Goal: Information Seeking & Learning: Learn about a topic

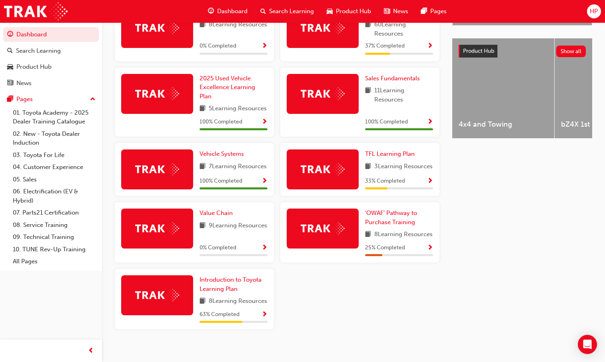
scroll to position [280, 0]
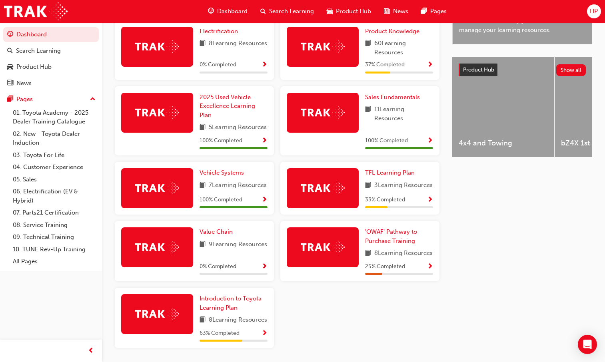
click at [430, 204] on span "Show Progress" at bounding box center [430, 200] width 6 height 7
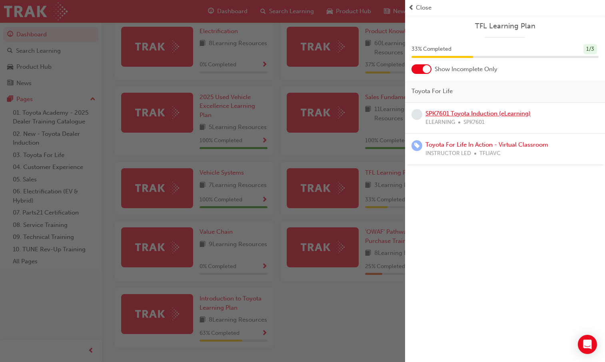
click at [447, 114] on link "SPK7601 Toyota Induction (eLearning)" at bounding box center [477, 113] width 105 height 7
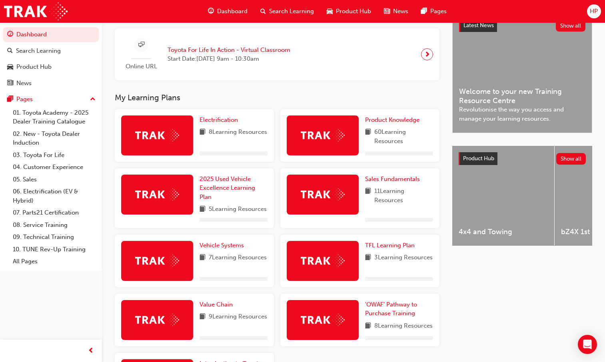
scroll to position [200, 0]
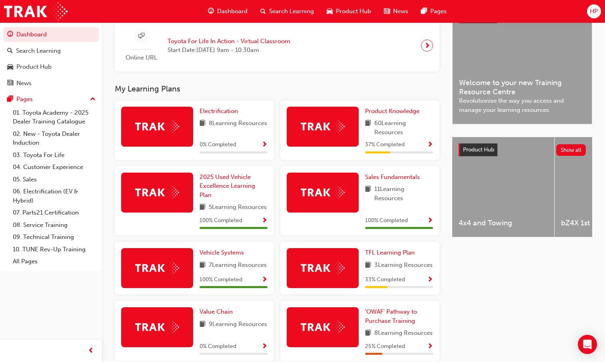
click at [433, 147] on span "Show Progress" at bounding box center [430, 145] width 6 height 7
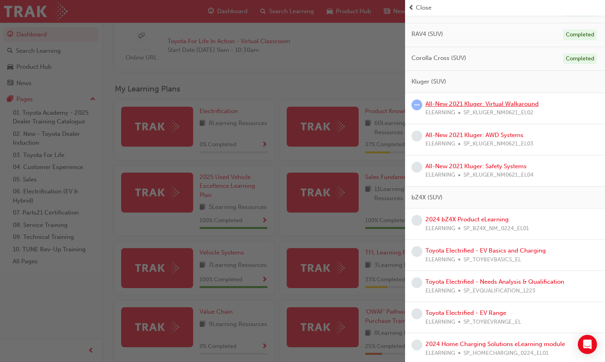
click at [449, 108] on div "All-New 2021 Kluger: Virtual Walkaround ELEARNING SP_KLUGER_NM0621_EL02" at bounding box center [481, 109] width 113 height 18
click at [458, 104] on link "All-New 2021 Kluger: Virtual Walkaround" at bounding box center [481, 103] width 113 height 7
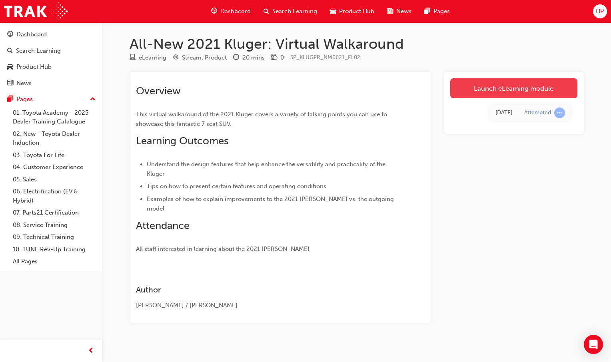
click at [464, 89] on link "Launch eLearning module" at bounding box center [513, 88] width 127 height 20
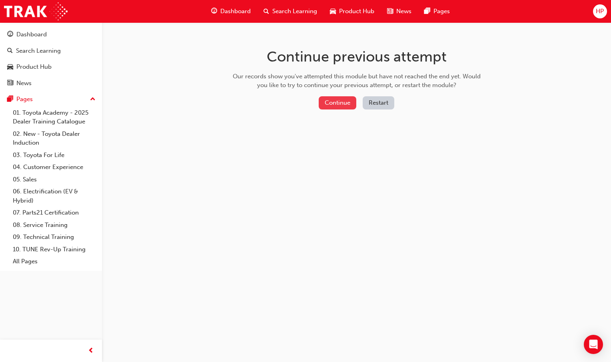
click at [334, 101] on button "Continue" at bounding box center [338, 102] width 38 height 13
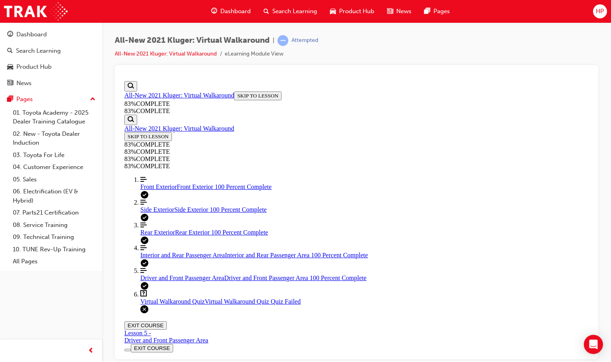
scroll to position [132, 0]
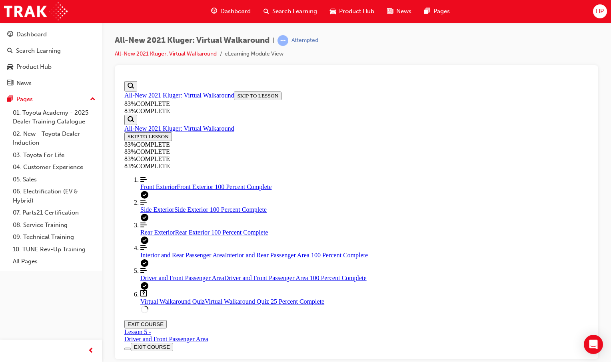
drag, startPoint x: 395, startPoint y: 279, endPoint x: 395, endPoint y: 273, distance: 5.2
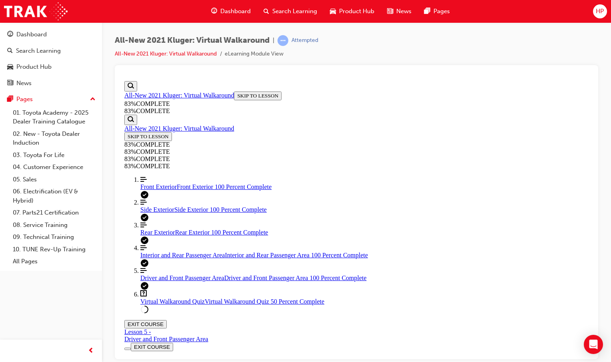
drag, startPoint x: 379, startPoint y: 267, endPoint x: 381, endPoint y: 271, distance: 4.5
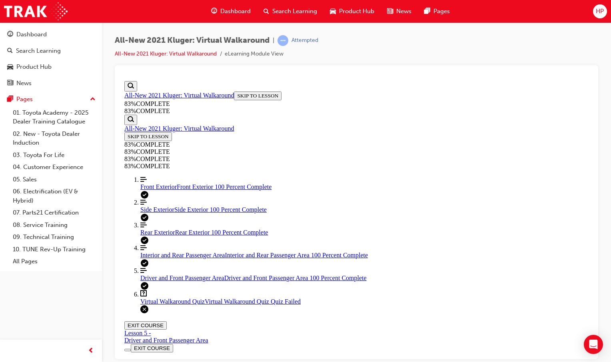
scroll to position [132, 0]
drag, startPoint x: 340, startPoint y: 285, endPoint x: 340, endPoint y: 290, distance: 4.4
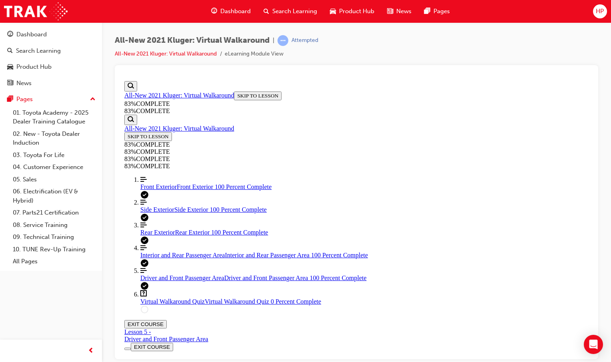
drag, startPoint x: 355, startPoint y: 290, endPoint x: 359, endPoint y: 292, distance: 4.7
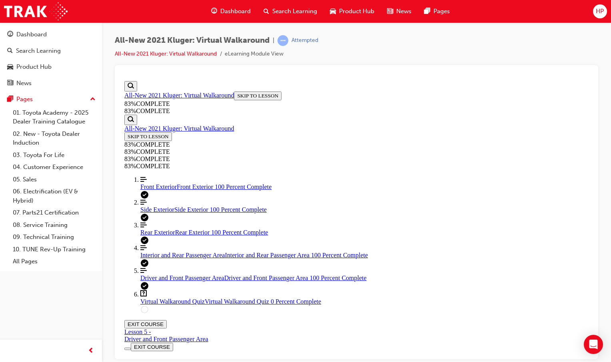
scroll to position [144, 0]
drag, startPoint x: 380, startPoint y: 275, endPoint x: 376, endPoint y: 281, distance: 7.0
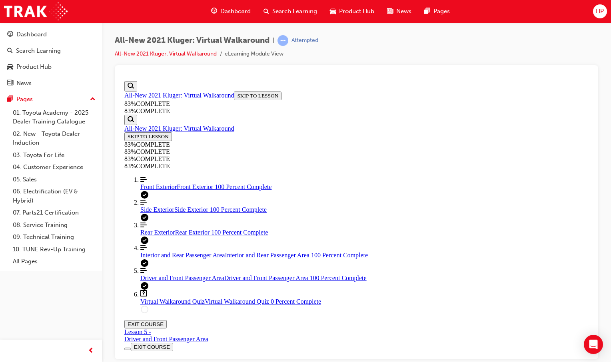
drag, startPoint x: 403, startPoint y: 229, endPoint x: 397, endPoint y: 240, distance: 13.1
drag, startPoint x: 401, startPoint y: 264, endPoint x: 397, endPoint y: 247, distance: 17.2
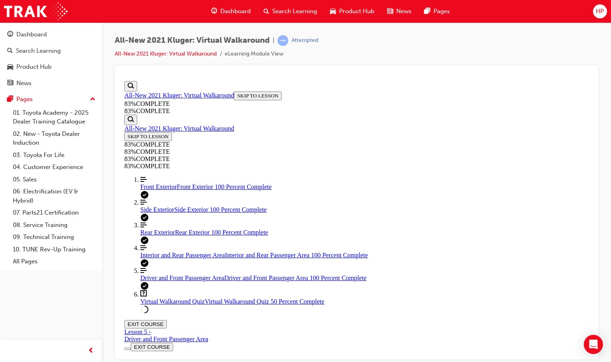
drag, startPoint x: 393, startPoint y: 256, endPoint x: 393, endPoint y: 247, distance: 8.4
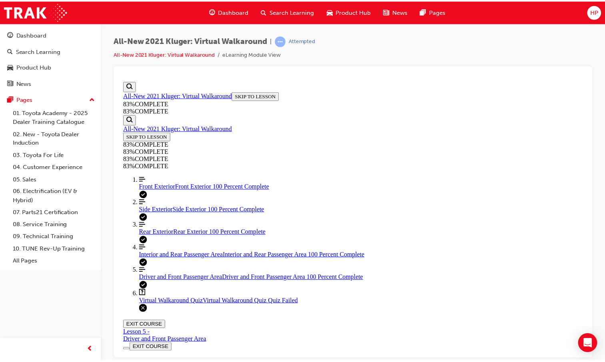
scroll to position [29, 0]
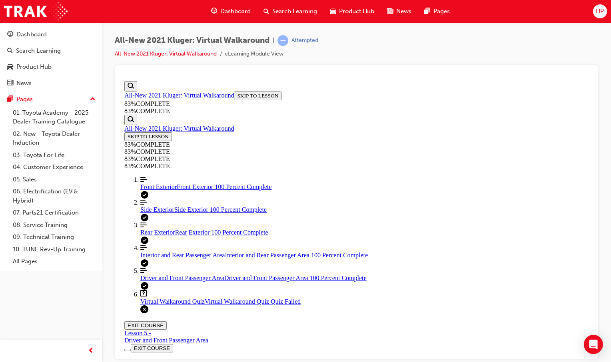
click at [215, 13] on span "guage-icon" at bounding box center [214, 11] width 6 height 10
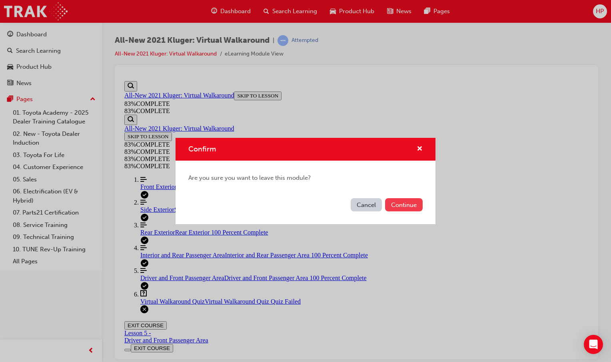
click at [390, 208] on button "Continue" at bounding box center [404, 204] width 38 height 13
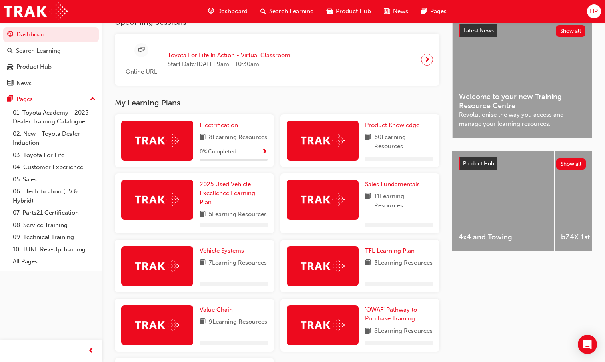
scroll to position [200, 0]
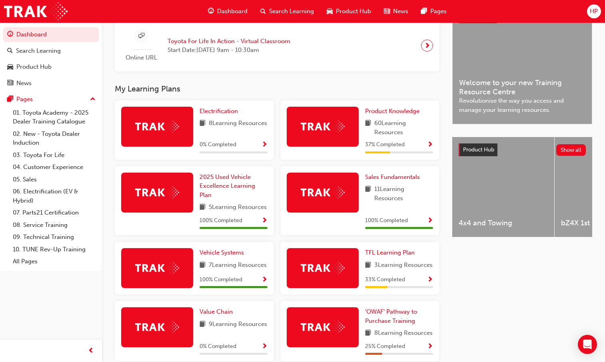
click at [431, 149] on span "Show Progress" at bounding box center [430, 145] width 6 height 7
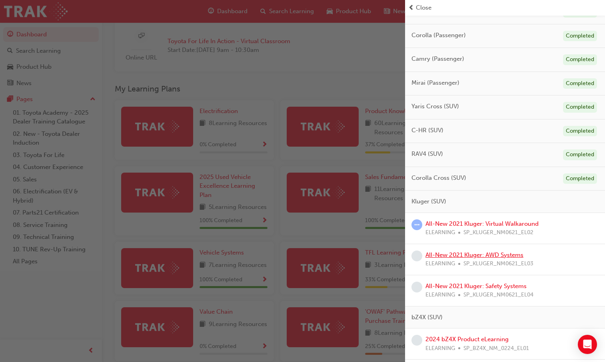
scroll to position [160, 0]
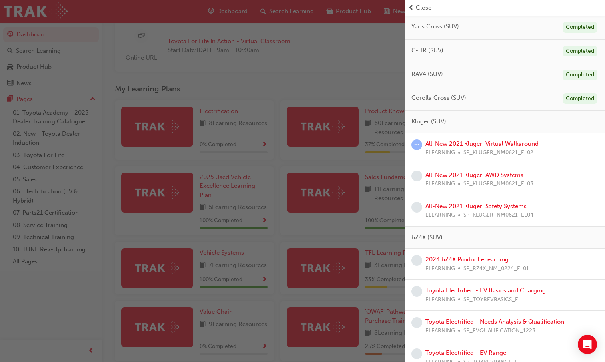
click at [473, 150] on span "SP_KLUGER_NM0621_EL02" at bounding box center [498, 152] width 70 height 9
click at [483, 142] on link "All-New 2021 Kluger: Virtual Walkaround" at bounding box center [481, 143] width 113 height 7
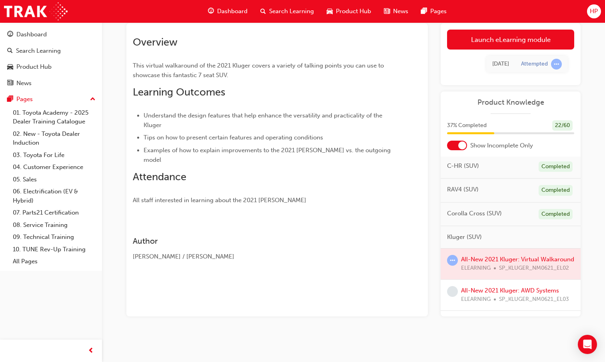
scroll to position [120, 0]
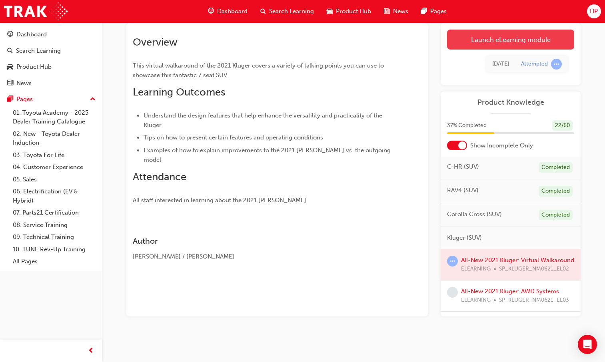
click at [484, 43] on link "Launch eLearning module" at bounding box center [510, 40] width 127 height 20
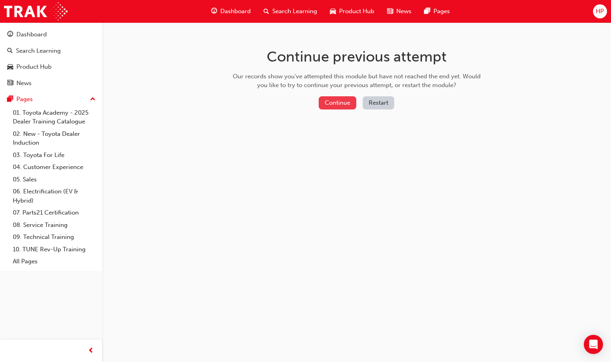
click at [342, 98] on button "Continue" at bounding box center [338, 102] width 38 height 13
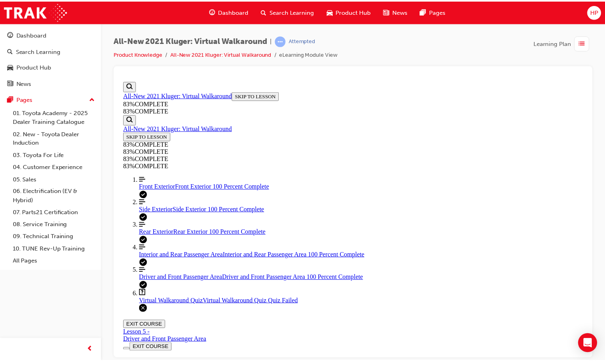
scroll to position [68, 0]
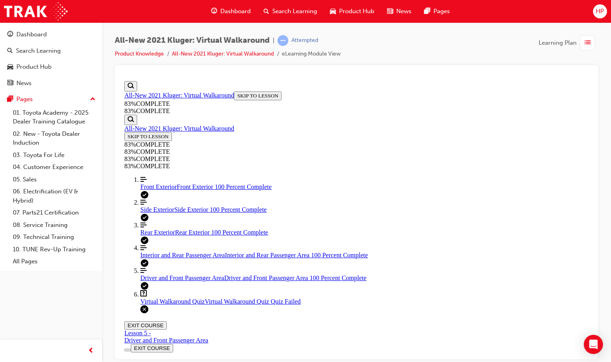
click at [232, 12] on span "Dashboard" at bounding box center [235, 11] width 30 height 9
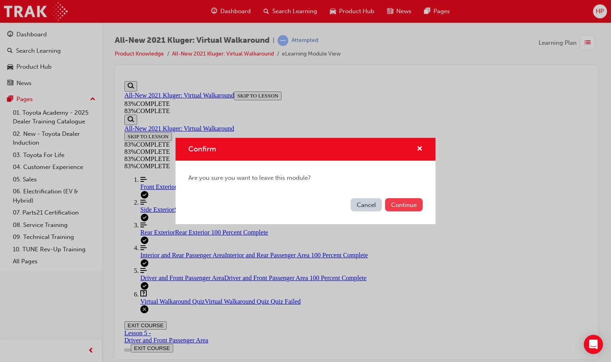
click at [406, 206] on button "Continue" at bounding box center [404, 204] width 38 height 13
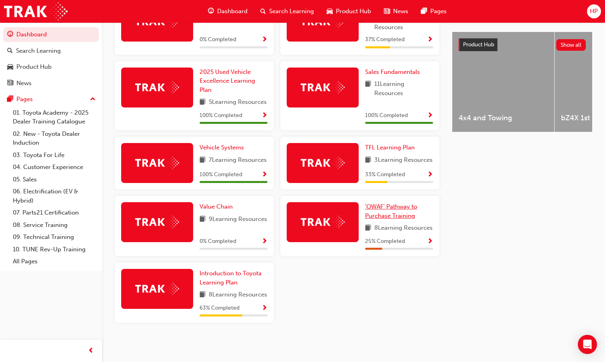
scroll to position [320, 0]
click at [417, 247] on div "25 % Completed" at bounding box center [399, 242] width 68 height 10
click at [435, 253] on div "'OWAF' Pathway to Purchase Training 8 Learning Resources 25 % Completed" at bounding box center [359, 226] width 159 height 60
click at [431, 245] on span "Show Progress" at bounding box center [430, 241] width 6 height 7
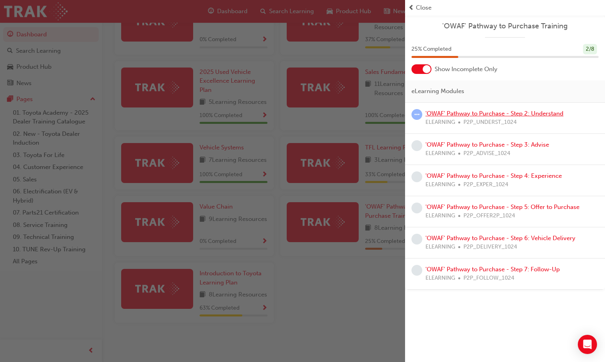
click at [474, 114] on link "'OWAF' Pathway to Purchase - Step 2: Understand" at bounding box center [494, 113] width 138 height 7
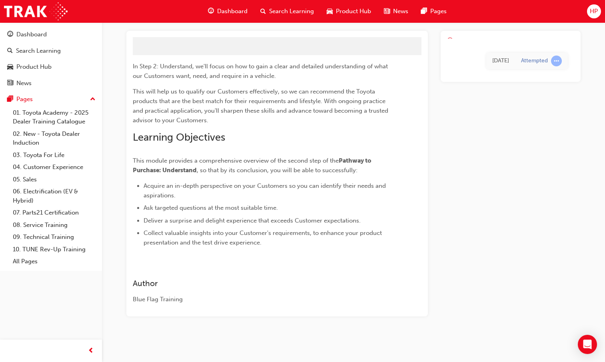
scroll to position [53, 0]
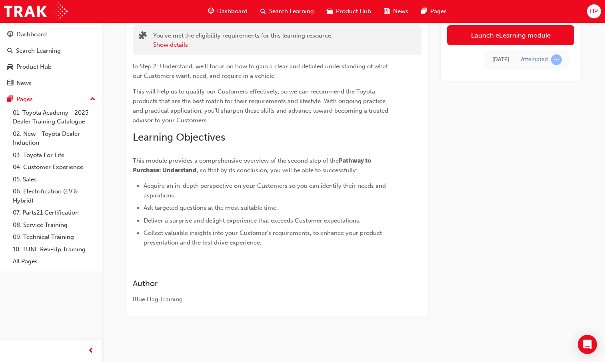
click at [548, 40] on link "Launch eLearning module" at bounding box center [510, 35] width 127 height 20
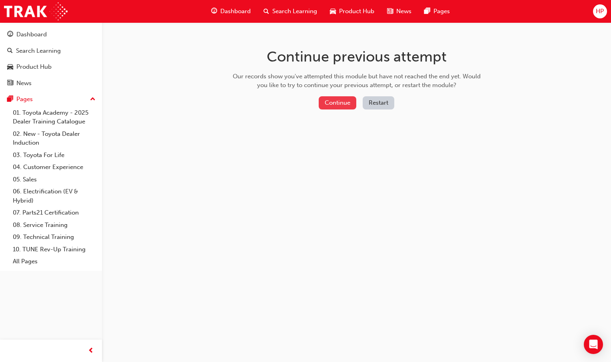
click at [340, 98] on button "Continue" at bounding box center [338, 102] width 38 height 13
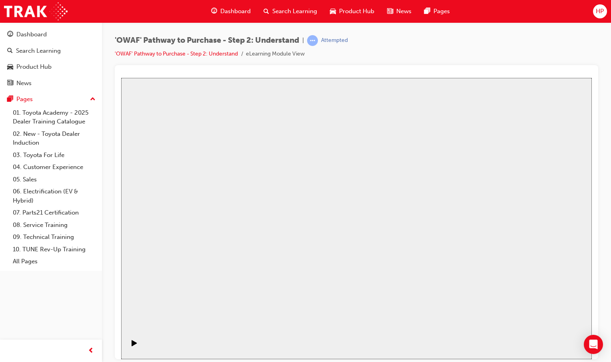
drag, startPoint x: 337, startPoint y: 258, endPoint x: 345, endPoint y: 241, distance: 18.2
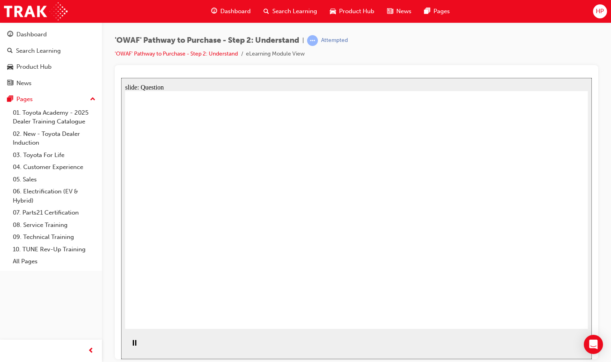
drag, startPoint x: 340, startPoint y: 237, endPoint x: 331, endPoint y: 244, distance: 11.9
drag, startPoint x: 515, startPoint y: 251, endPoint x: 359, endPoint y: 236, distance: 157.0
drag, startPoint x: 474, startPoint y: 255, endPoint x: 255, endPoint y: 252, distance: 219.1
drag, startPoint x: 552, startPoint y: 265, endPoint x: 275, endPoint y: 257, distance: 277.1
drag, startPoint x: 511, startPoint y: 257, endPoint x: 349, endPoint y: 239, distance: 162.9
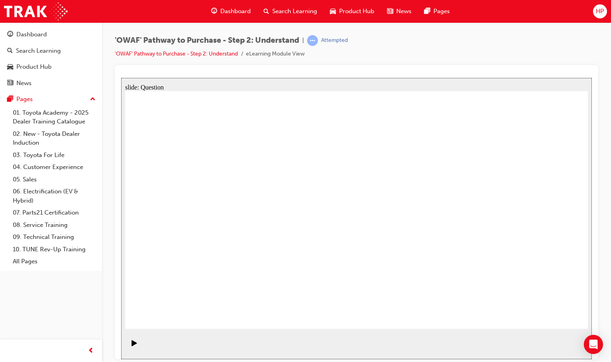
drag, startPoint x: 488, startPoint y: 255, endPoint x: 149, endPoint y: 257, distance: 339.4
drag, startPoint x: 334, startPoint y: 244, endPoint x: 373, endPoint y: 246, distance: 38.4
drag, startPoint x: 490, startPoint y: 264, endPoint x: 140, endPoint y: 248, distance: 350.5
drag, startPoint x: 188, startPoint y: 249, endPoint x: 220, endPoint y: 253, distance: 32.1
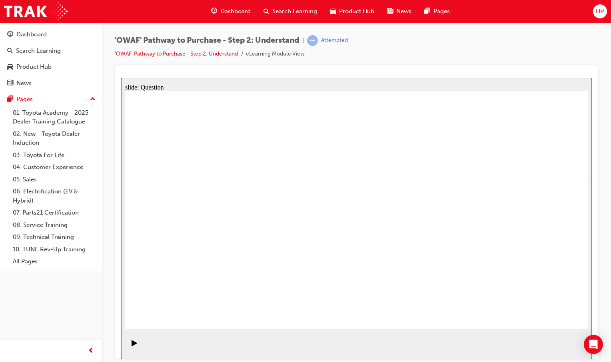
drag, startPoint x: 468, startPoint y: 270, endPoint x: 347, endPoint y: 268, distance: 121.5
drag, startPoint x: 487, startPoint y: 277, endPoint x: 213, endPoint y: 277, distance: 274.2
drag, startPoint x: 518, startPoint y: 274, endPoint x: 371, endPoint y: 275, distance: 147.5
drag, startPoint x: 515, startPoint y: 267, endPoint x: 392, endPoint y: 269, distance: 122.7
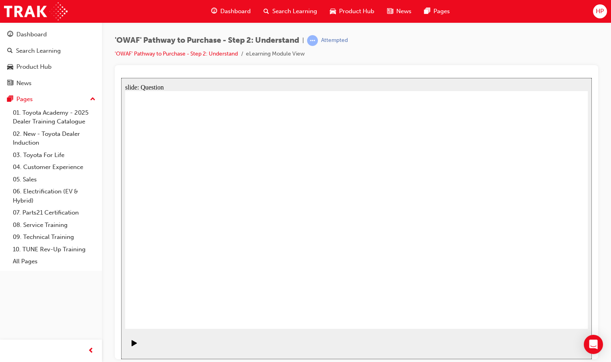
drag, startPoint x: 471, startPoint y: 255, endPoint x: 238, endPoint y: 268, distance: 233.0
drag, startPoint x: 518, startPoint y: 270, endPoint x: 261, endPoint y: 261, distance: 257.2
drag, startPoint x: 525, startPoint y: 268, endPoint x: 403, endPoint y: 269, distance: 121.5
drag, startPoint x: 418, startPoint y: 259, endPoint x: 368, endPoint y: 262, distance: 50.1
drag, startPoint x: 336, startPoint y: 247, endPoint x: 349, endPoint y: 252, distance: 14.2
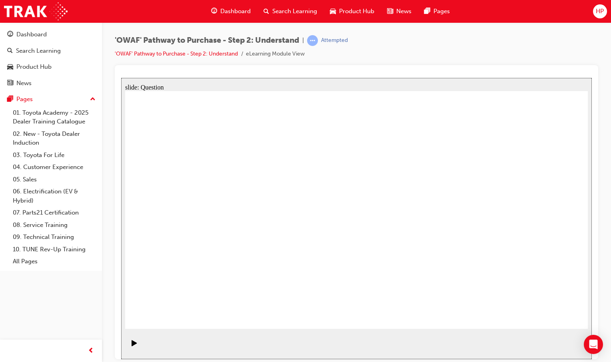
drag, startPoint x: 239, startPoint y: 263, endPoint x: 268, endPoint y: 189, distance: 79.0
drag, startPoint x: 311, startPoint y: 278, endPoint x: 343, endPoint y: 197, distance: 87.2
drag, startPoint x: 351, startPoint y: 208, endPoint x: 331, endPoint y: 217, distance: 20.9
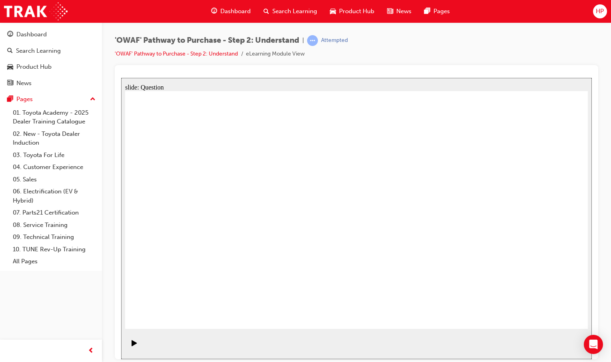
drag, startPoint x: 356, startPoint y: 187, endPoint x: 310, endPoint y: 267, distance: 93.1
drag, startPoint x: 311, startPoint y: 255, endPoint x: 359, endPoint y: 179, distance: 89.7
drag, startPoint x: 390, startPoint y: 313, endPoint x: 448, endPoint y: 194, distance: 131.8
drag, startPoint x: 457, startPoint y: 297, endPoint x: 353, endPoint y: 213, distance: 133.8
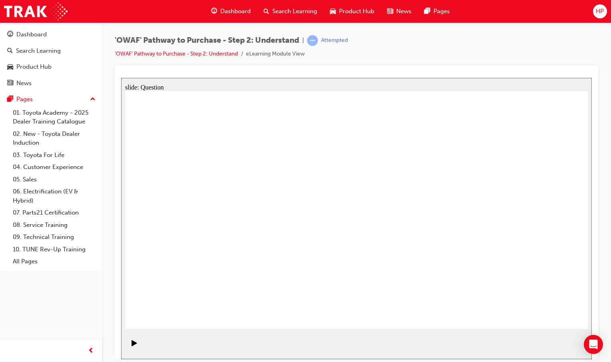
drag, startPoint x: 363, startPoint y: 213, endPoint x: 498, endPoint y: 300, distance: 160.2
drag, startPoint x: 478, startPoint y: 316, endPoint x: 433, endPoint y: 243, distance: 85.8
drag, startPoint x: 471, startPoint y: 283, endPoint x: 355, endPoint y: 211, distance: 136.3
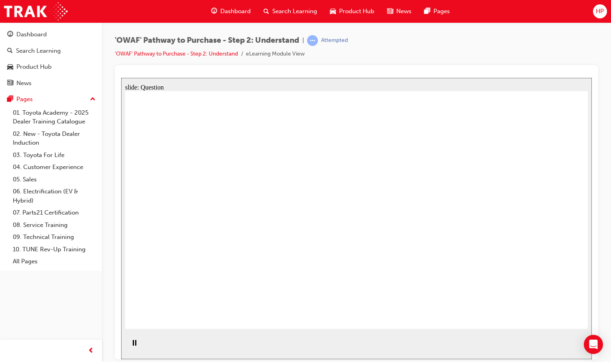
checkbox input "false"
checkbox input "true"
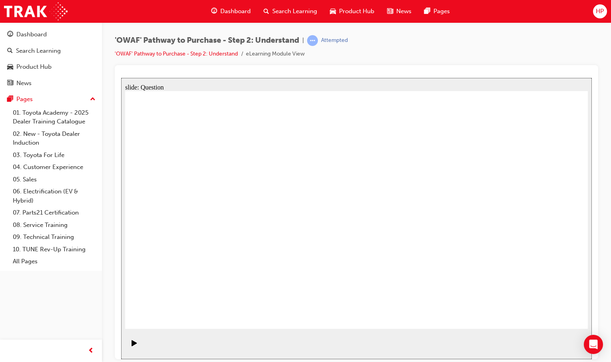
checkbox input "true"
drag, startPoint x: 335, startPoint y: 212, endPoint x: 355, endPoint y: 211, distance: 19.6
checkbox input "true"
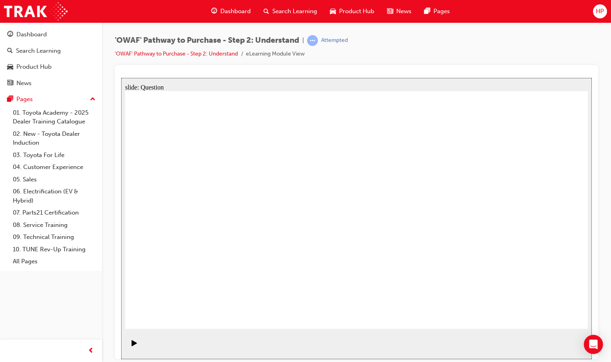
checkbox input "true"
drag, startPoint x: 460, startPoint y: 215, endPoint x: 466, endPoint y: 216, distance: 6.0
drag, startPoint x: 509, startPoint y: 239, endPoint x: 505, endPoint y: 241, distance: 4.7
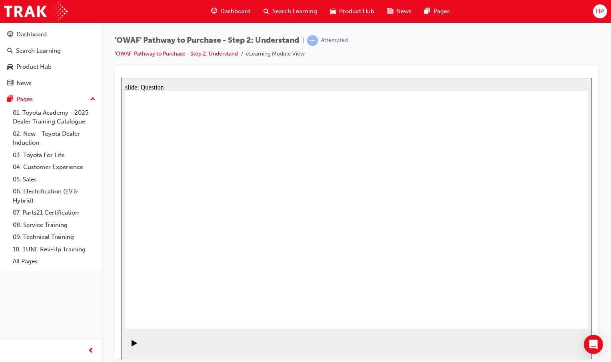
checkbox input "false"
drag, startPoint x: 530, startPoint y: 237, endPoint x: 554, endPoint y: 237, distance: 24.8
checkbox input "true"
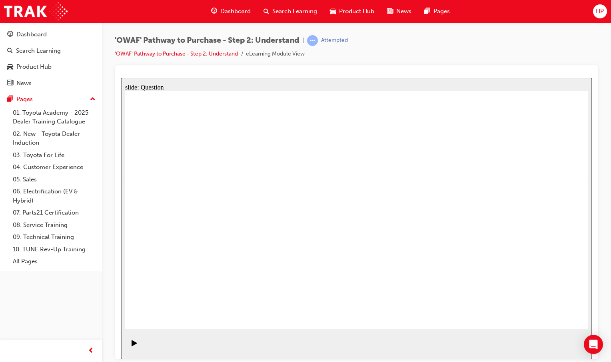
radio input "true"
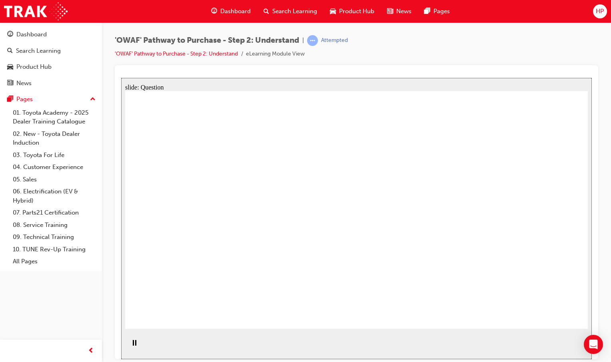
radio input "true"
drag, startPoint x: 414, startPoint y: 139, endPoint x: 411, endPoint y: 200, distance: 61.2
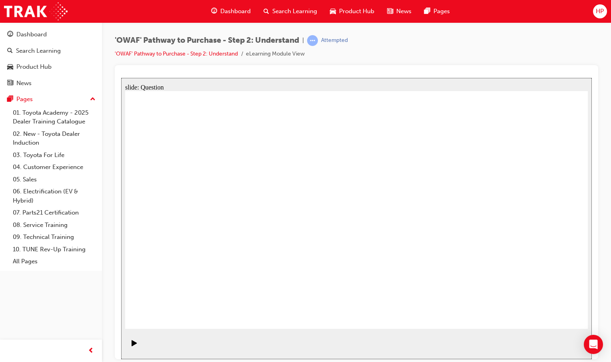
radio input "false"
radio input "true"
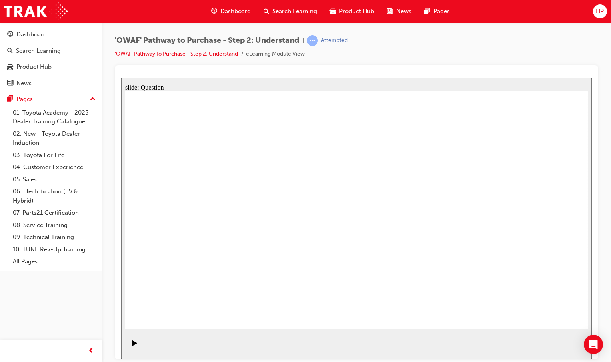
drag, startPoint x: 367, startPoint y: 233, endPoint x: 367, endPoint y: 248, distance: 14.8
radio input "false"
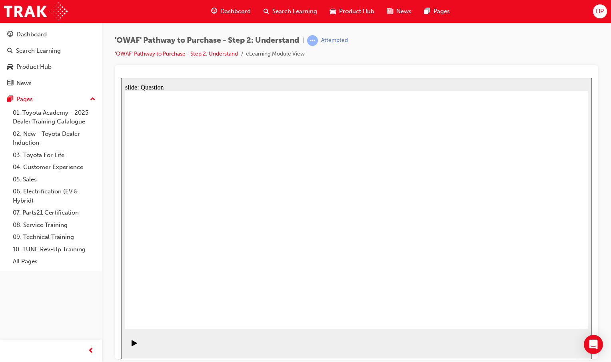
radio input "true"
drag, startPoint x: 272, startPoint y: 178, endPoint x: 549, endPoint y: 266, distance: 291.1
drag, startPoint x: 523, startPoint y: 193, endPoint x: 278, endPoint y: 281, distance: 260.3
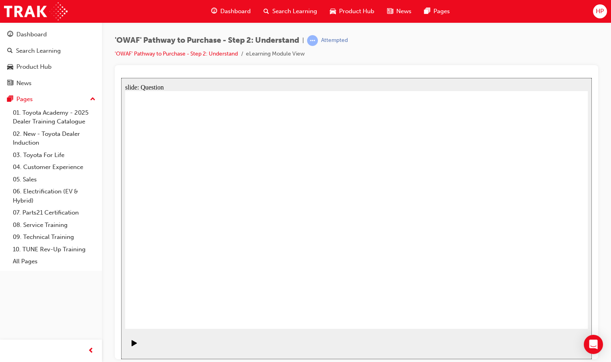
drag, startPoint x: 305, startPoint y: 167, endPoint x: 275, endPoint y: 165, distance: 30.5
drag, startPoint x: 321, startPoint y: 184, endPoint x: 172, endPoint y: 265, distance: 169.0
drag, startPoint x: 484, startPoint y: 186, endPoint x: 388, endPoint y: 263, distance: 123.7
drag, startPoint x: 384, startPoint y: 204, endPoint x: 226, endPoint y: 278, distance: 173.8
drag, startPoint x: 237, startPoint y: 193, endPoint x: 362, endPoint y: 266, distance: 144.5
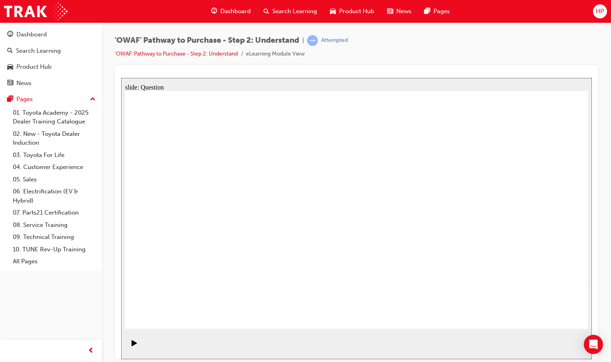
drag, startPoint x: 187, startPoint y: 202, endPoint x: 391, endPoint y: 209, distance: 203.6
drag, startPoint x: 293, startPoint y: 187, endPoint x: 309, endPoint y: 168, distance: 24.7
drag, startPoint x: 435, startPoint y: 203, endPoint x: 283, endPoint y: 276, distance: 168.8
drag, startPoint x: 190, startPoint y: 196, endPoint x: 478, endPoint y: 265, distance: 296.1
drag, startPoint x: 312, startPoint y: 185, endPoint x: 456, endPoint y: 273, distance: 168.9
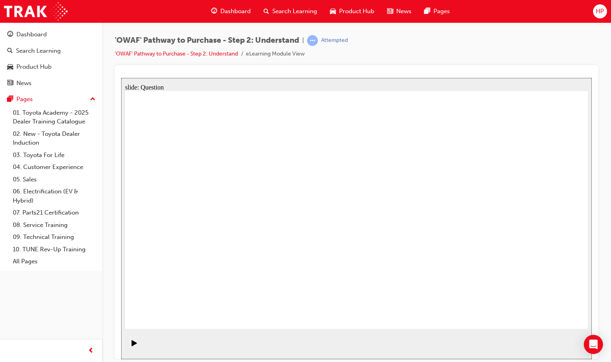
drag, startPoint x: 453, startPoint y: 277, endPoint x: 470, endPoint y: 248, distance: 33.1
drag, startPoint x: 495, startPoint y: 276, endPoint x: 454, endPoint y: 280, distance: 41.7
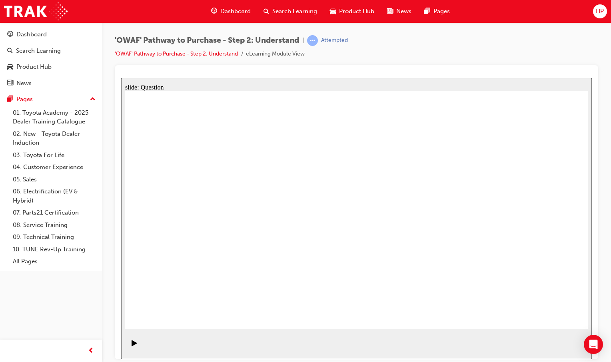
drag, startPoint x: 159, startPoint y: 178, endPoint x: 482, endPoint y: 274, distance: 336.3
click at [232, 10] on span "Dashboard" at bounding box center [235, 11] width 30 height 9
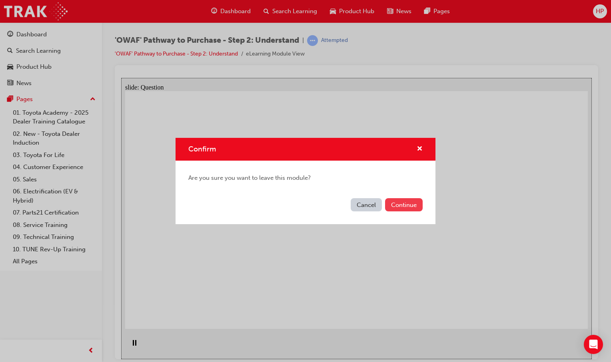
click at [411, 201] on button "Continue" at bounding box center [404, 204] width 38 height 13
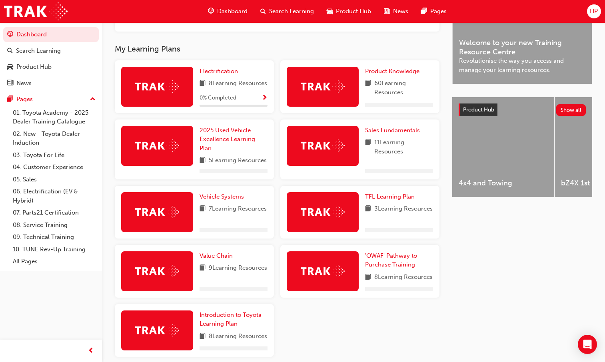
scroll to position [305, 0]
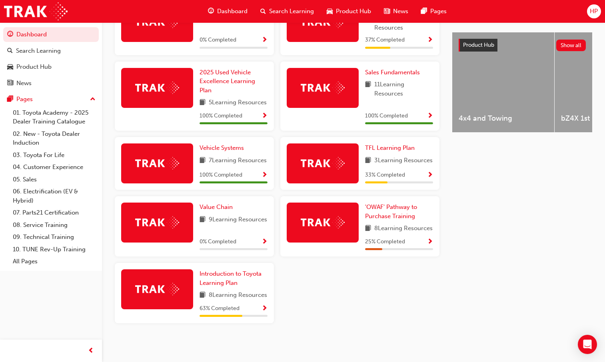
click at [262, 246] on span "Show Progress" at bounding box center [264, 242] width 6 height 7
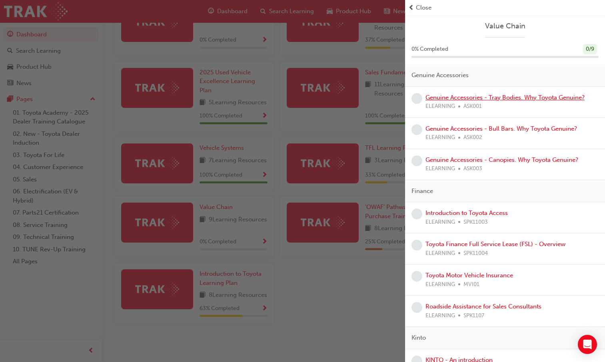
click at [449, 95] on link "Genuine Accessories - Tray Bodies. Why Toyota Genuine?" at bounding box center [504, 97] width 159 height 7
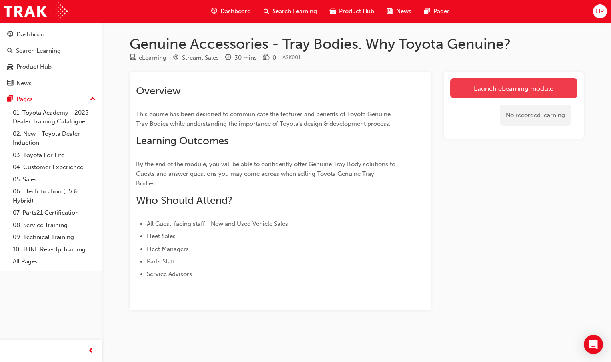
click at [484, 90] on link "Launch eLearning module" at bounding box center [513, 88] width 127 height 20
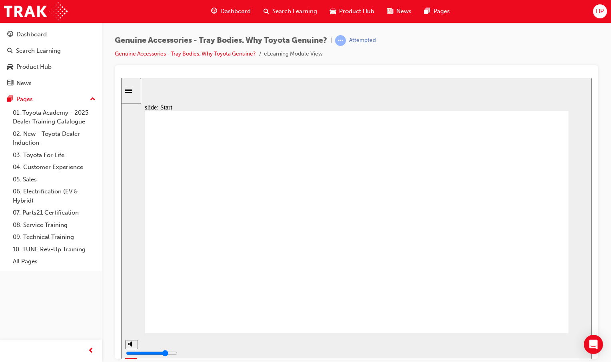
drag, startPoint x: 177, startPoint y: 185, endPoint x: 247, endPoint y: 207, distance: 72.6
drag, startPoint x: 153, startPoint y: 169, endPoint x: 233, endPoint y: 184, distance: 81.0
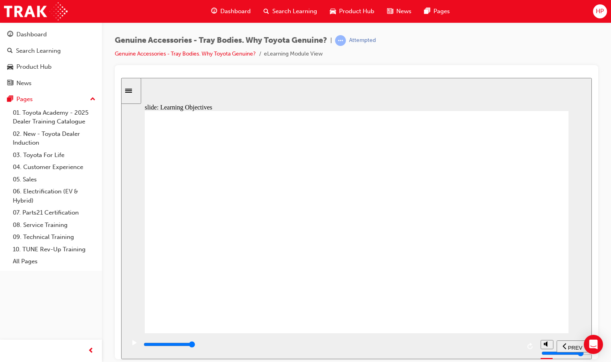
drag, startPoint x: 247, startPoint y: 211, endPoint x: 357, endPoint y: 234, distance: 112.7
drag, startPoint x: 168, startPoint y: 274, endPoint x: 174, endPoint y: 273, distance: 6.0
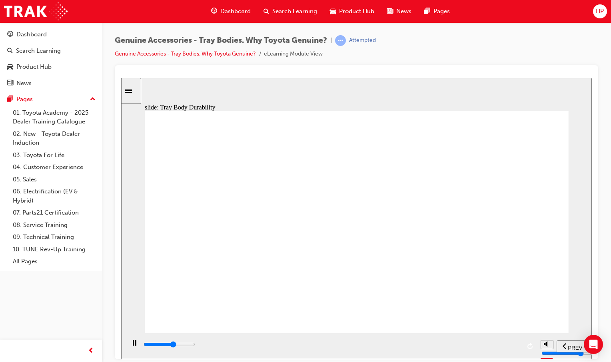
drag, startPoint x: 389, startPoint y: 212, endPoint x: 331, endPoint y: 240, distance: 64.7
drag, startPoint x: 330, startPoint y: 202, endPoint x: 347, endPoint y: 203, distance: 17.3
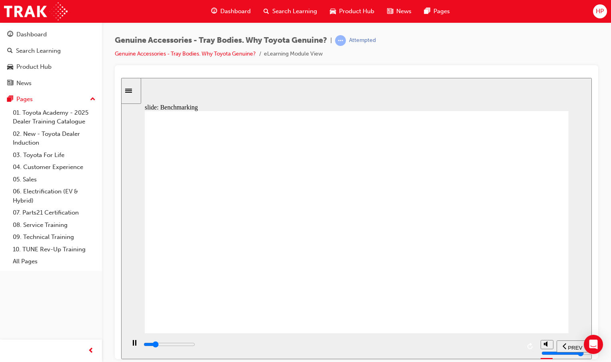
drag, startPoint x: 199, startPoint y: 306, endPoint x: 231, endPoint y: 303, distance: 31.8
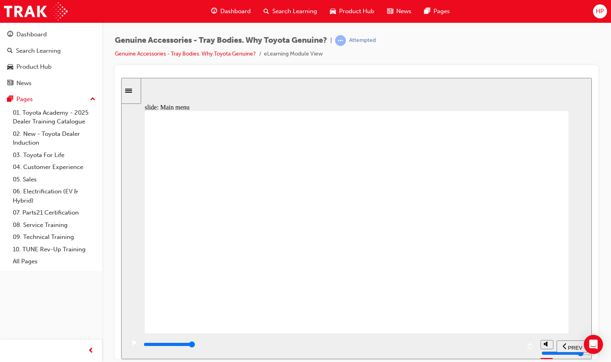
type input "2100"
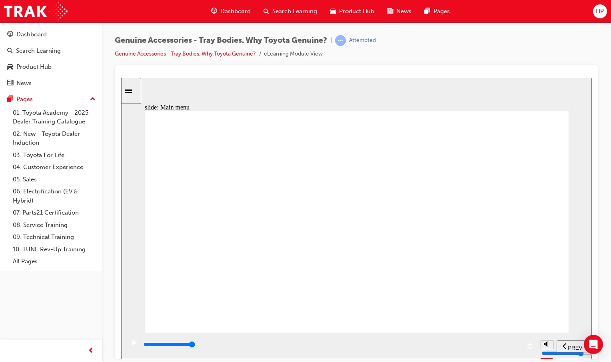
drag, startPoint x: 393, startPoint y: 150, endPoint x: 405, endPoint y: 159, distance: 15.3
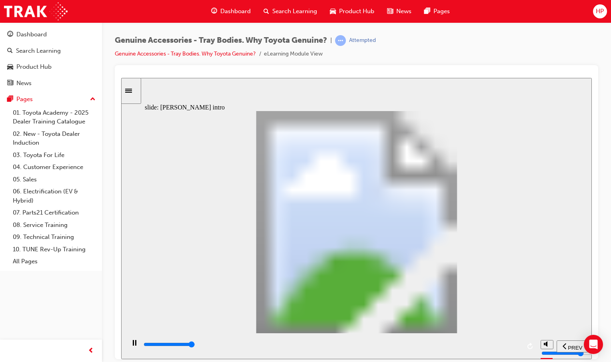
drag, startPoint x: 313, startPoint y: 222, endPoint x: 466, endPoint y: 267, distance: 159.5
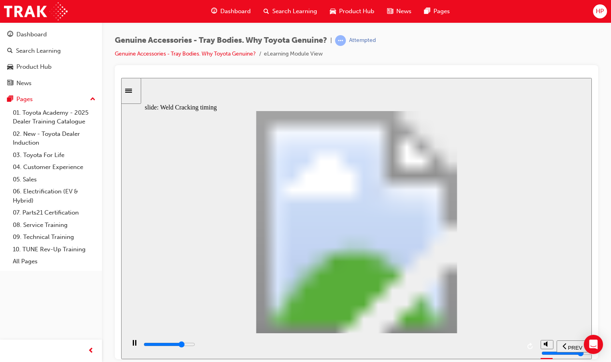
type input "16700"
type input "2"
type input "17000"
type input "3"
type input "17100"
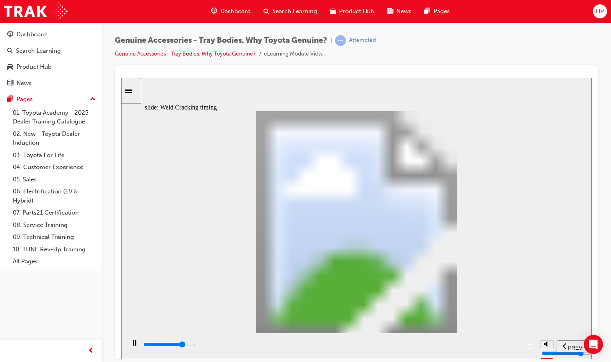
type input "4"
type input "17200"
type input "5"
type input "17400"
type input "6"
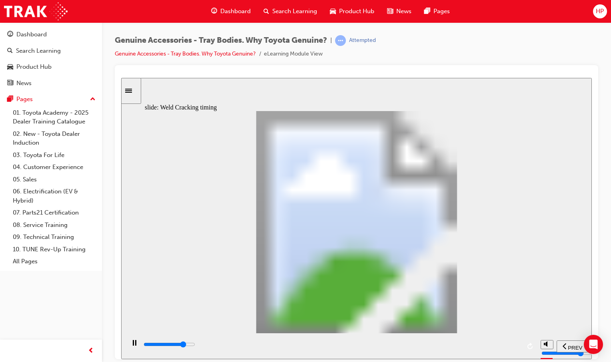
type input "17600"
type input "7"
type input "17600"
type input "8"
type input "17700"
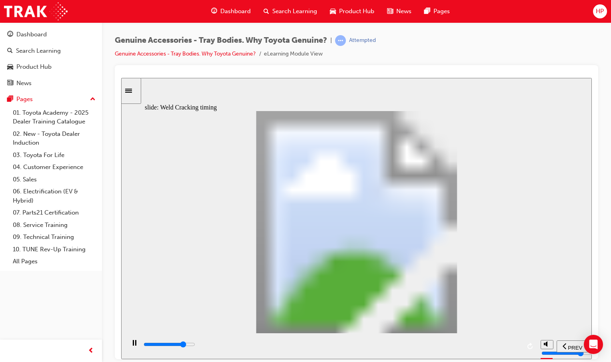
type input "9"
type input "17700"
type input "10"
type input "18300"
type input "9"
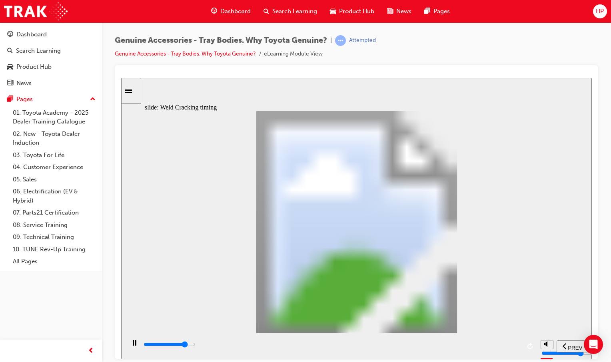
type input "18300"
type input "8"
type input "18300"
type input "7"
type input "18400"
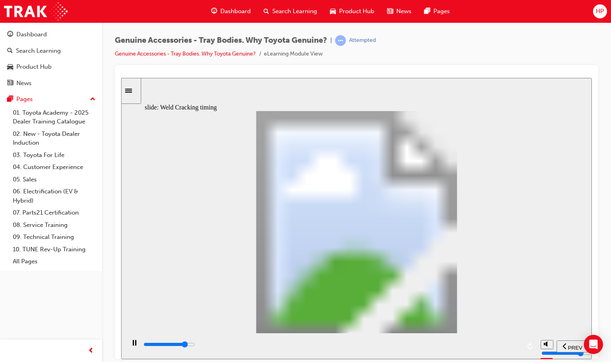
type input "6"
type input "18400"
type input "5"
type input "18500"
type input "4"
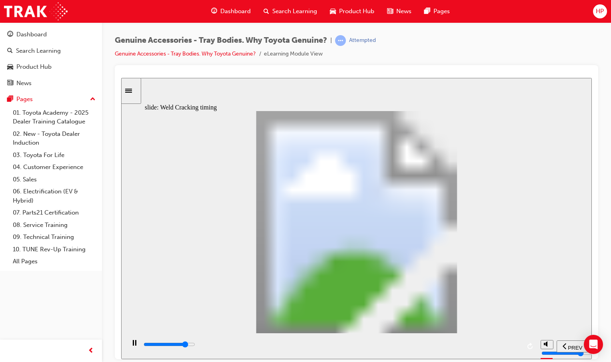
type input "18600"
type input "3"
type input "18600"
type input "2"
type input "18700"
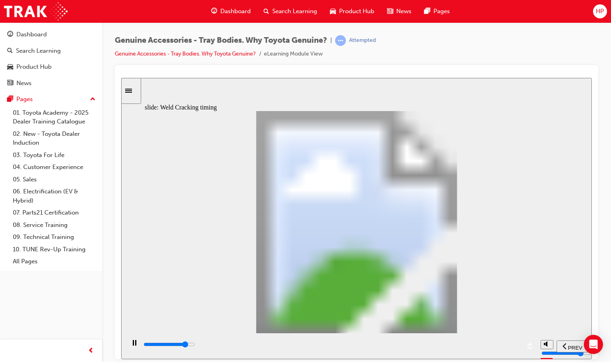
type input "1"
type input "18700"
type input "0"
type input "19100"
type input "1"
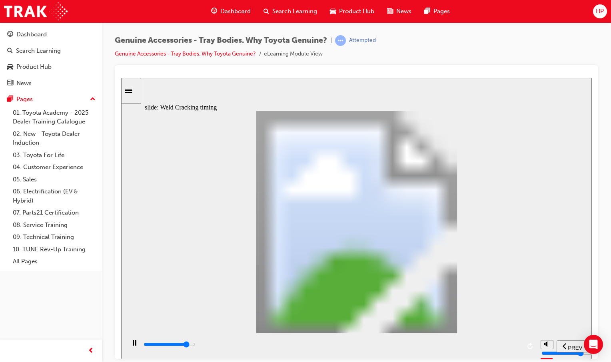
type input "19100"
type input "2"
type input "19200"
type input "3"
type input "19300"
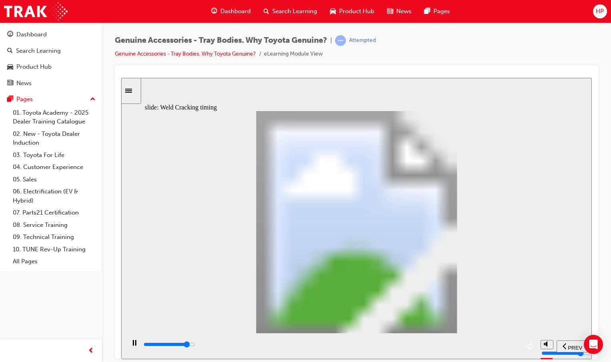
type input "4"
type input "19300"
type input "5"
type input "19400"
type input "6"
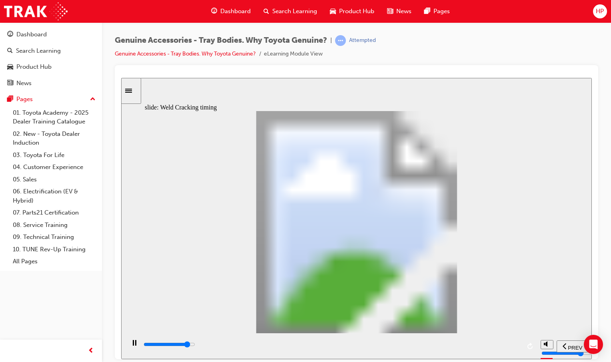
type input "19400"
type input "7"
type input "19500"
type input "8"
type input "19700"
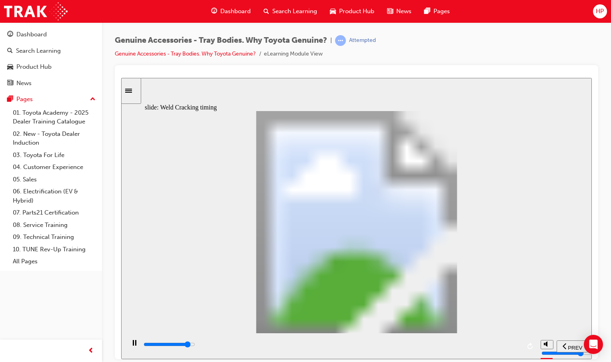
type input "7"
type input "19800"
type input "6"
type input "19900"
type input "5"
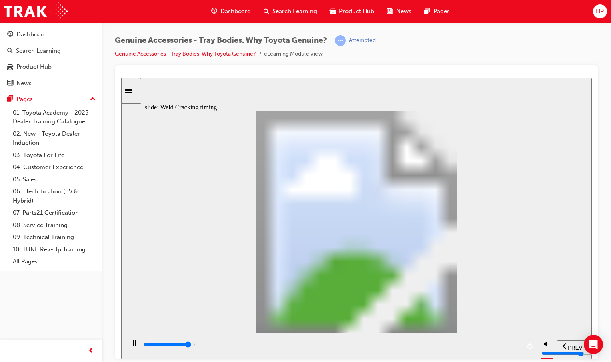
type input "19900"
type input "4"
type input "20000"
type input "3"
type input "20300"
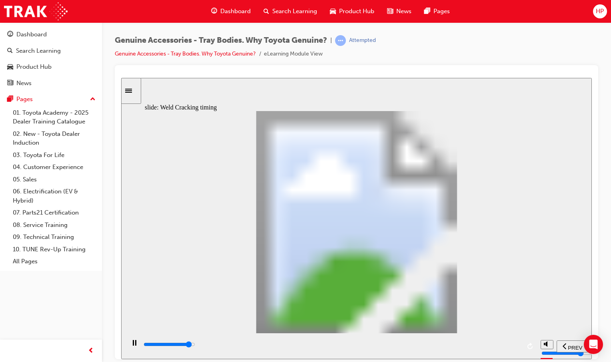
type input "2"
type input "20400"
type input "1"
type input "20700"
type input "2"
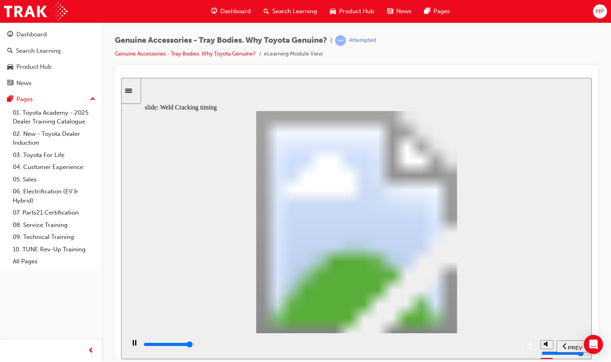
type input "20700"
type input "3"
type input "20700"
type input "4"
type input "20800"
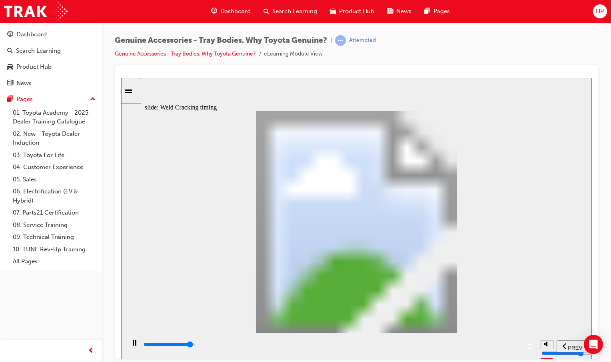
type input "5"
type input "21600"
type input "6"
type input "21700"
drag, startPoint x: 267, startPoint y: 259, endPoint x: 235, endPoint y: 241, distance: 36.9
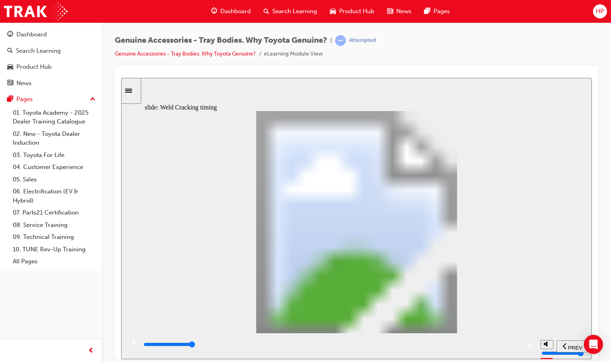
drag, startPoint x: 273, startPoint y: 241, endPoint x: 283, endPoint y: 236, distance: 11.8
drag, startPoint x: 278, startPoint y: 247, endPoint x: 274, endPoint y: 257, distance: 11.5
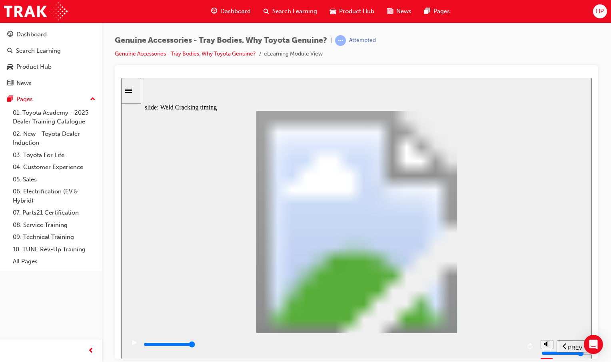
drag, startPoint x: 275, startPoint y: 260, endPoint x: 296, endPoint y: 251, distance: 23.3
drag, startPoint x: 295, startPoint y: 254, endPoint x: 301, endPoint y: 258, distance: 7.2
type input "6"
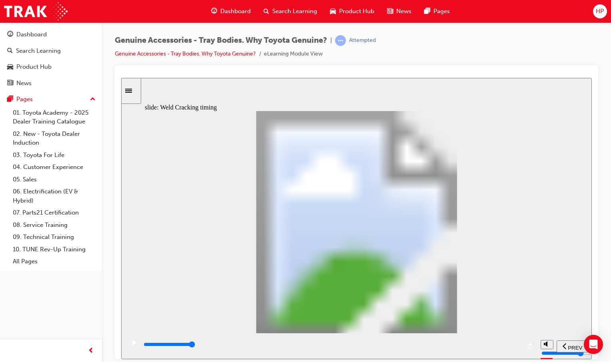
drag, startPoint x: 269, startPoint y: 263, endPoint x: 233, endPoint y: 261, distance: 36.8
type input "8200"
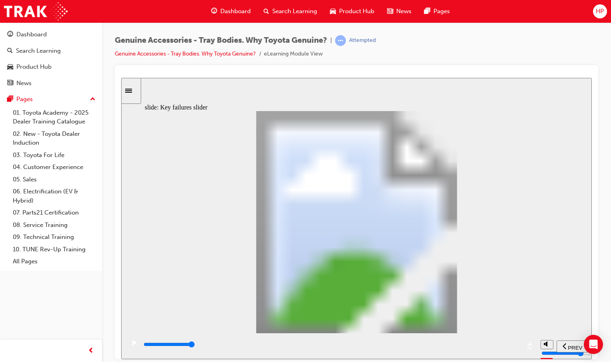
drag, startPoint x: 171, startPoint y: 268, endPoint x: 175, endPoint y: 272, distance: 5.9
drag, startPoint x: 163, startPoint y: 266, endPoint x: 189, endPoint y: 261, distance: 26.0
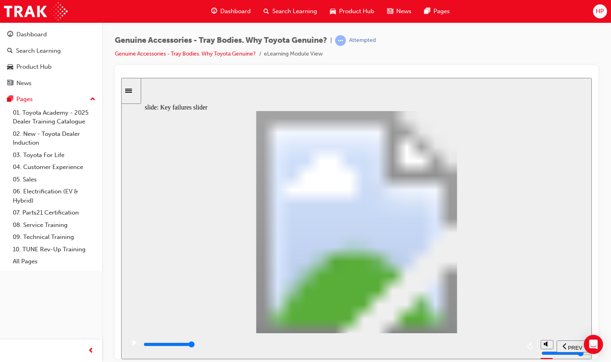
drag, startPoint x: 173, startPoint y: 267, endPoint x: 153, endPoint y: 269, distance: 20.1
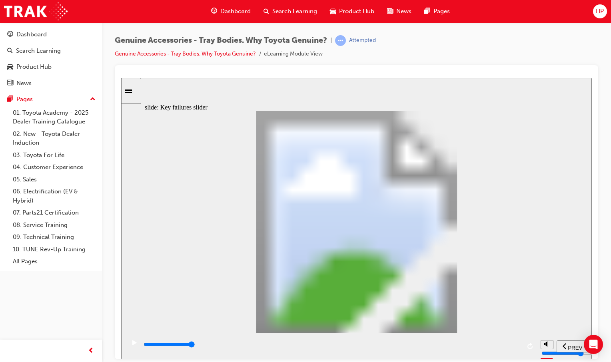
drag, startPoint x: 162, startPoint y: 265, endPoint x: 197, endPoint y: 267, distance: 35.6
type input "2"
drag, startPoint x: 200, startPoint y: 264, endPoint x: 226, endPoint y: 262, distance: 25.7
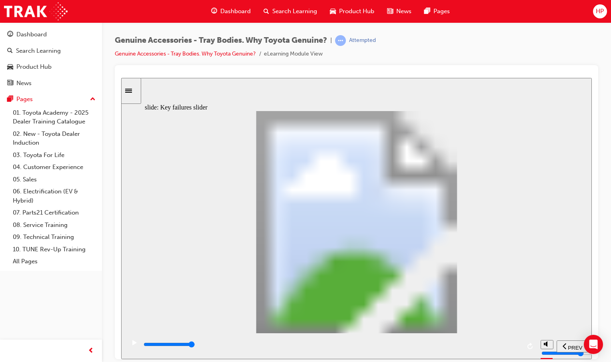
type input "0"
type input "3"
drag, startPoint x: 246, startPoint y: 266, endPoint x: 273, endPoint y: 267, distance: 26.8
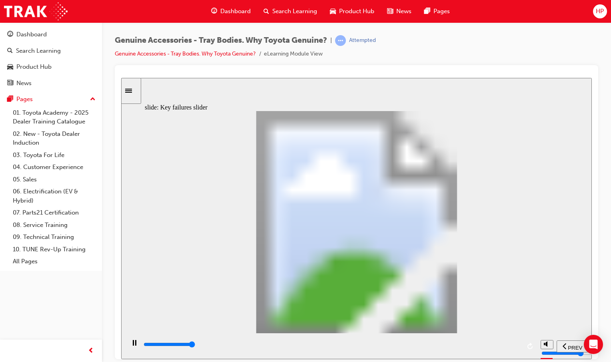
type input "19000"
drag, startPoint x: 284, startPoint y: 271, endPoint x: 353, endPoint y: 271, distance: 68.8
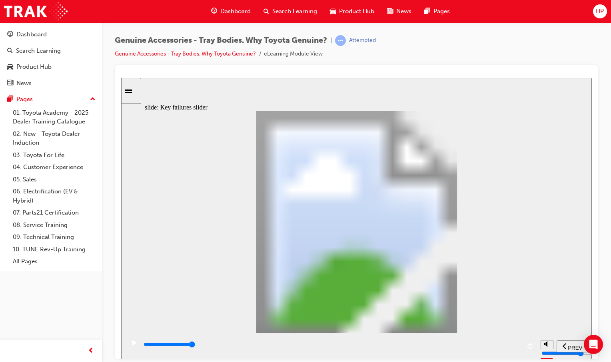
drag, startPoint x: 552, startPoint y: 127, endPoint x: 548, endPoint y: 129, distance: 4.7
drag, startPoint x: 287, startPoint y: 263, endPoint x: 309, endPoint y: 263, distance: 22.4
drag, startPoint x: 285, startPoint y: 262, endPoint x: 398, endPoint y: 258, distance: 113.6
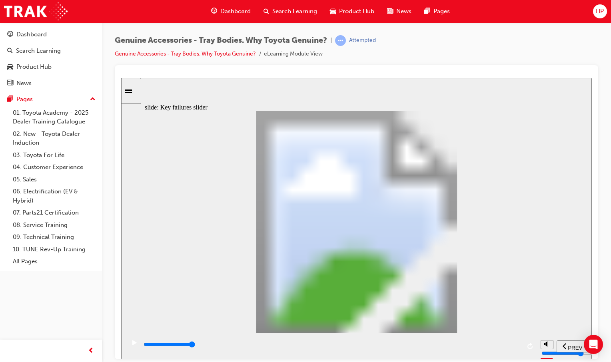
drag, startPoint x: 286, startPoint y: 267, endPoint x: 255, endPoint y: 273, distance: 31.6
type input "3"
drag, startPoint x: 285, startPoint y: 266, endPoint x: 439, endPoint y: 256, distance: 154.2
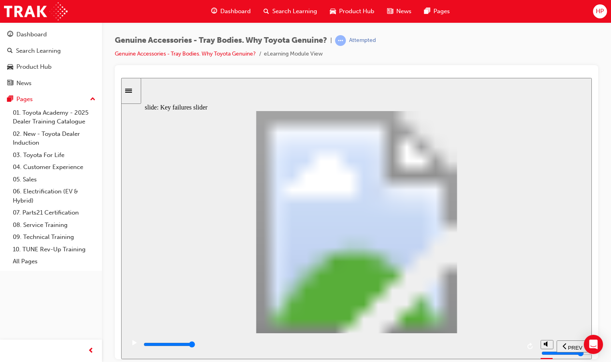
click at [439, 256] on div "Rectangle 1 Rectangular Hotspot 1 Multiply 2 Close Aftermarket (Welded) Tray Bo…" at bounding box center [357, 225] width 424 height 229
drag, startPoint x: 279, startPoint y: 263, endPoint x: 319, endPoint y: 265, distance: 39.2
drag, startPoint x: 286, startPoint y: 266, endPoint x: 484, endPoint y: 251, distance: 199.2
click at [491, 259] on div "Rectangle 1 Rectangular Hotspot 1 Multiply 2 Close Aftermarket (Welded) Tray Bo…" at bounding box center [357, 225] width 424 height 229
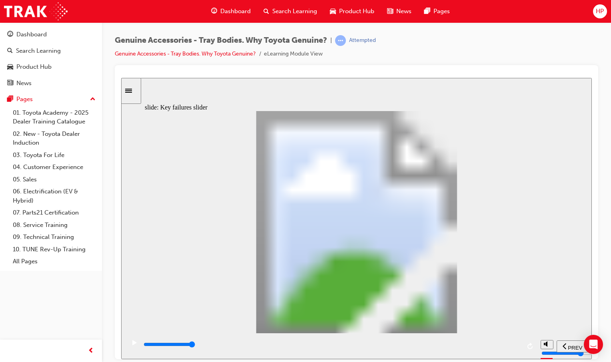
drag, startPoint x: 494, startPoint y: 231, endPoint x: 490, endPoint y: 283, distance: 51.4
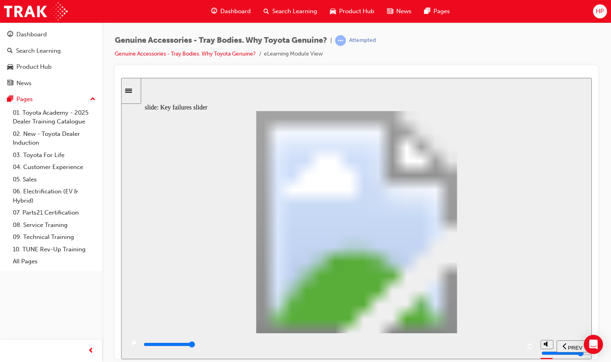
drag, startPoint x: 279, startPoint y: 266, endPoint x: 357, endPoint y: 247, distance: 80.2
drag, startPoint x: 283, startPoint y: 266, endPoint x: 447, endPoint y: 214, distance: 171.2
click at [447, 214] on div "Rectangle 1 Rectangular Hotspot 1 Multiply 2 Close Aftermarket (Welded) Tray Bo…" at bounding box center [357, 225] width 424 height 229
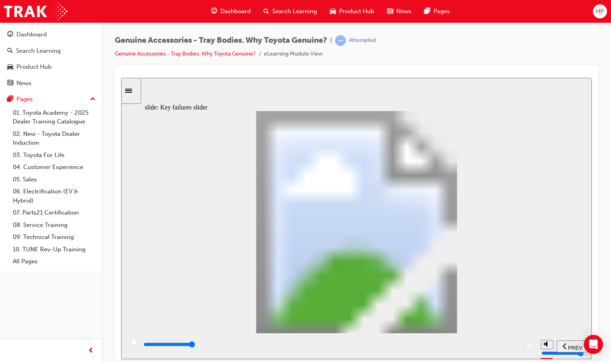
drag, startPoint x: 421, startPoint y: 220, endPoint x: 347, endPoint y: 221, distance: 74.0
click at [376, 221] on div "Rectangle 1 Rectangular Hotspot 1 Multiply 2 Close Aftermarket (Welded) Tray Bo…" at bounding box center [357, 225] width 424 height 229
drag, startPoint x: 343, startPoint y: 222, endPoint x: 521, endPoint y: 152, distance: 191.0
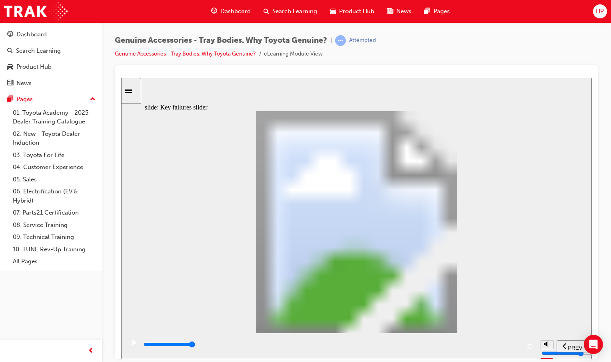
drag, startPoint x: 500, startPoint y: 137, endPoint x: 499, endPoint y: 189, distance: 52.8
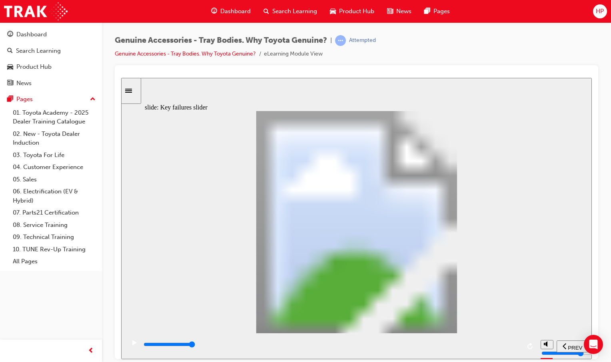
drag, startPoint x: 278, startPoint y: 235, endPoint x: 308, endPoint y: 245, distance: 31.2
drag, startPoint x: 337, startPoint y: 238, endPoint x: 349, endPoint y: 223, distance: 18.8
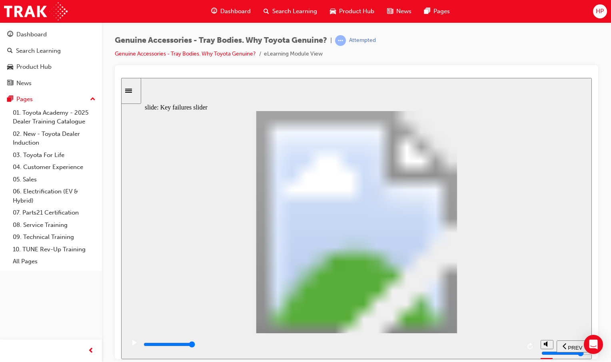
drag, startPoint x: 428, startPoint y: 137, endPoint x: 391, endPoint y: 139, distance: 36.9
drag, startPoint x: 321, startPoint y: 147, endPoint x: 558, endPoint y: 144, distance: 237.1
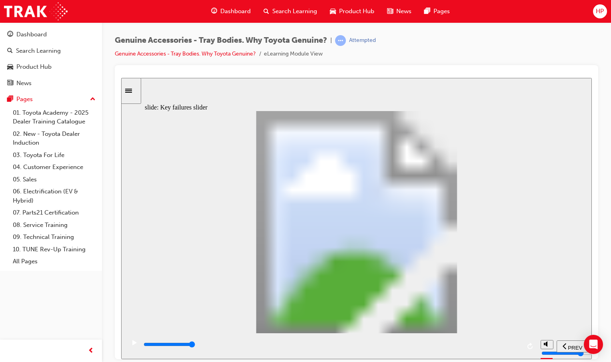
type input "16500"
